Goal: Task Accomplishment & Management: Manage account settings

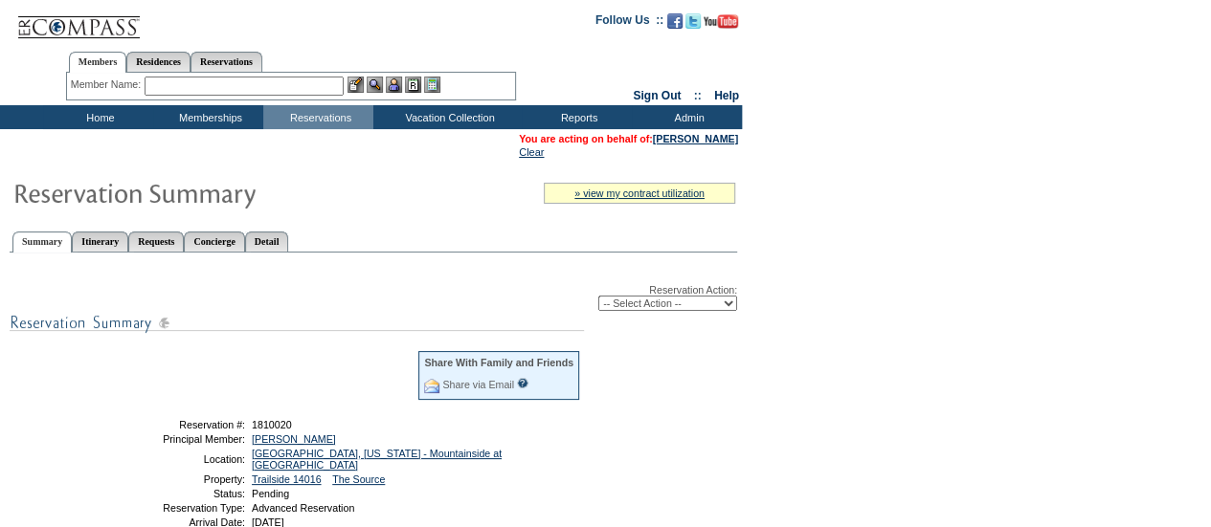
click at [674, 305] on select "-- Select Action -- Modify Reservation Dates Modify Reservation Cost Modify Occ…" at bounding box center [667, 303] width 139 height 15
select select "CancelRes"
click at [598, 298] on select "-- Select Action -- Modify Reservation Dates Modify Reservation Cost Modify Occ…" at bounding box center [667, 303] width 139 height 15
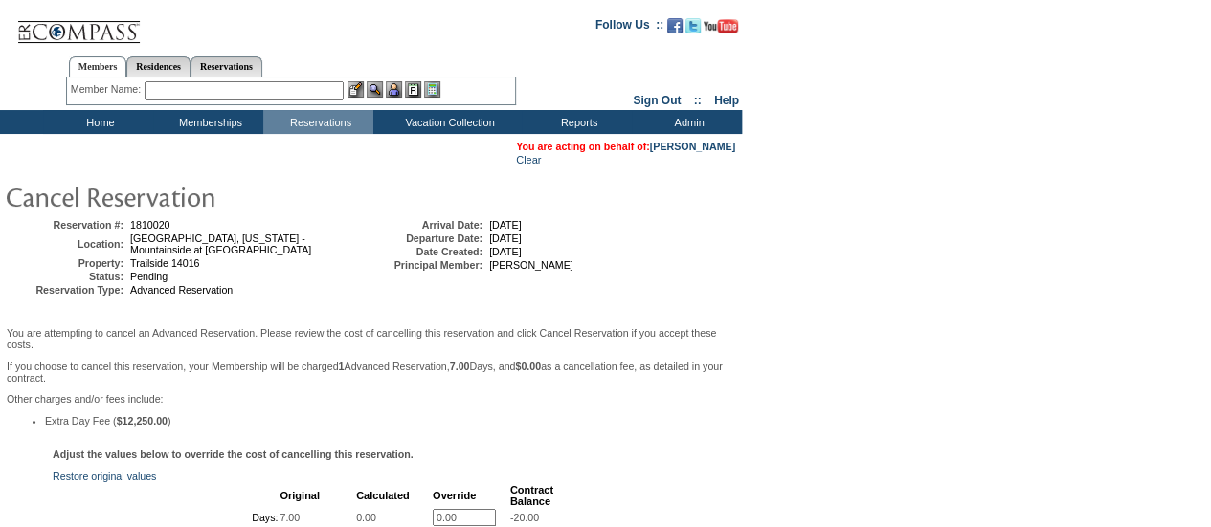
click at [1142, 147] on form "Follow Us ::" at bounding box center [602, 500] width 1204 height 990
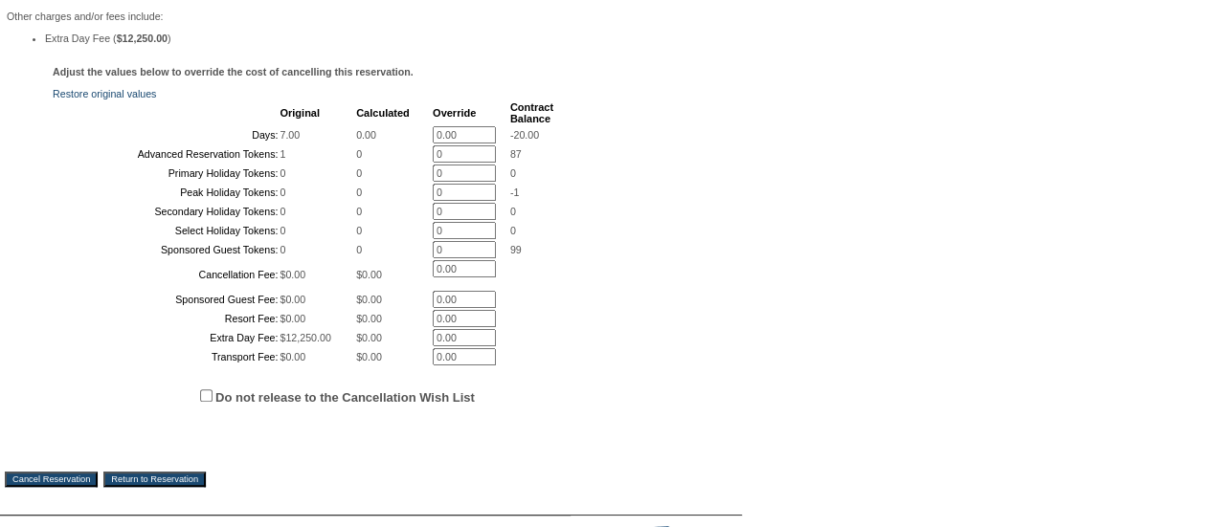
scroll to position [574, 0]
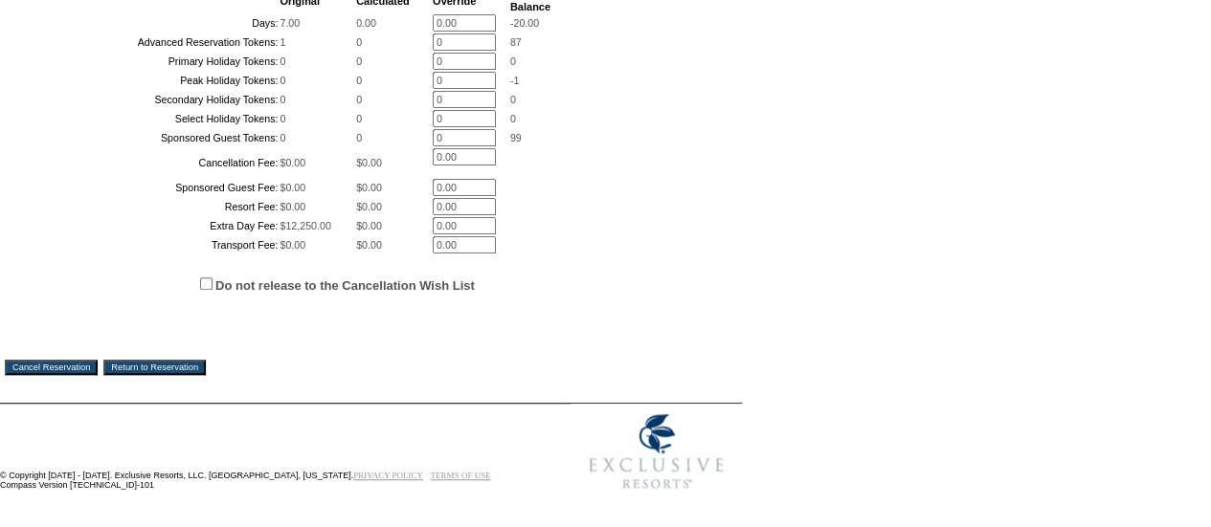
click at [207, 290] on input "Do not release to the Cancellation Wish List" at bounding box center [206, 284] width 12 height 12
checkbox input "true"
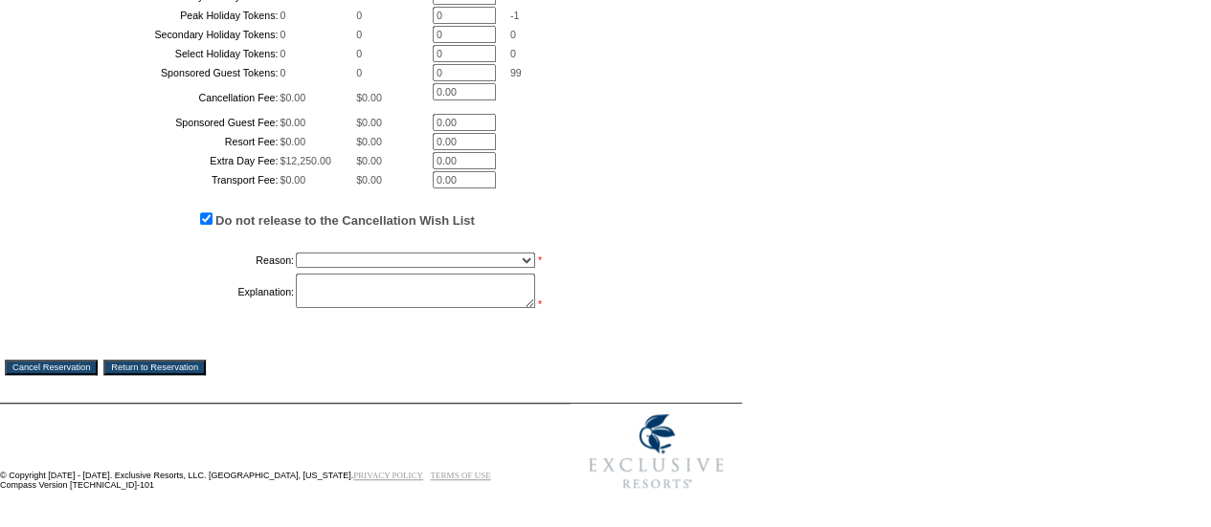
click at [388, 268] on select "Creating Continuous Stay Days Booked After Cancellation Experiential / Hotel / …" at bounding box center [415, 260] width 239 height 15
select select "1033"
click at [296, 268] on select "Creating Continuous Stay Days Booked After Cancellation Experiential / Hotel / …" at bounding box center [415, 260] width 239 height 15
type textarea "dw"
click at [80, 375] on input "Cancel Reservation" at bounding box center [51, 367] width 93 height 15
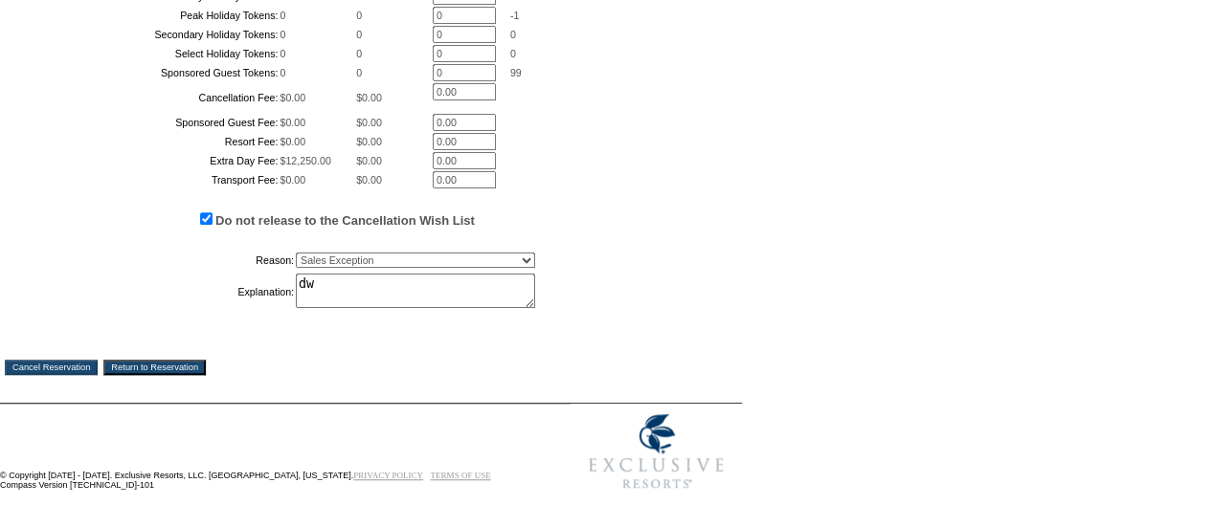
scroll to position [0, 0]
